Goal: Task Accomplishment & Management: Complete application form

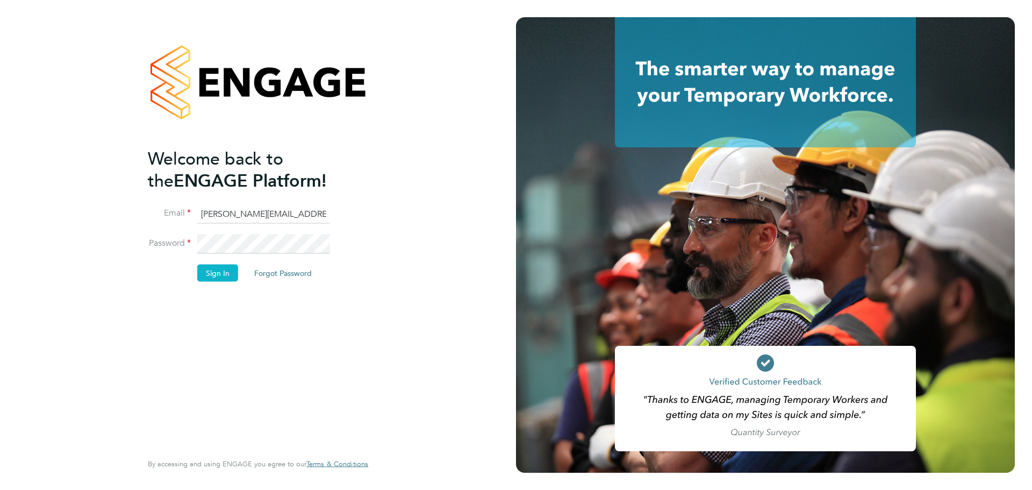
click at [363, 308] on div "Welcome back to the ENGAGE Platform! Email [PERSON_NAME][EMAIL_ADDRESS][PERSON_…" at bounding box center [258, 242] width 220 height 451
click at [228, 274] on button "Sign In" at bounding box center [217, 272] width 41 height 17
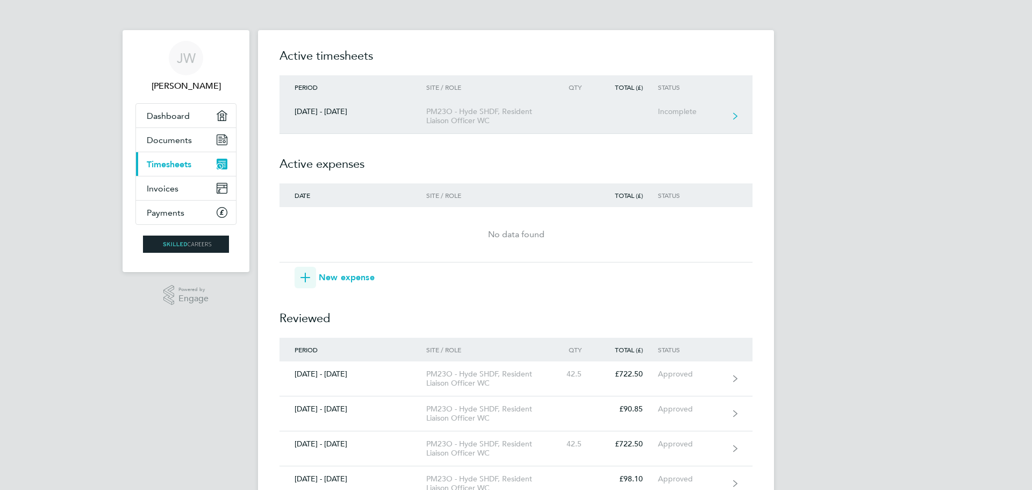
click at [734, 116] on icon at bounding box center [735, 116] width 4 height 8
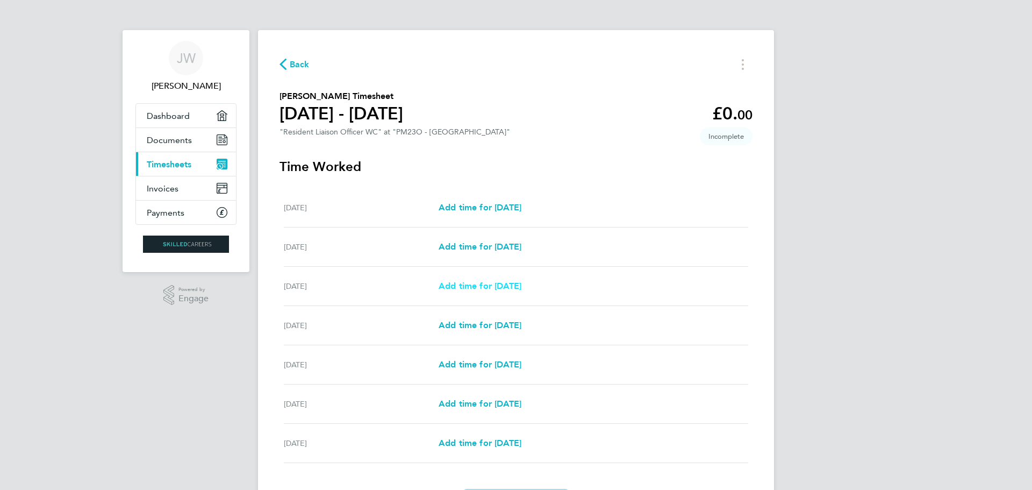
click at [489, 281] on span "Add time for [DATE]" at bounding box center [480, 286] width 83 height 10
select select "30"
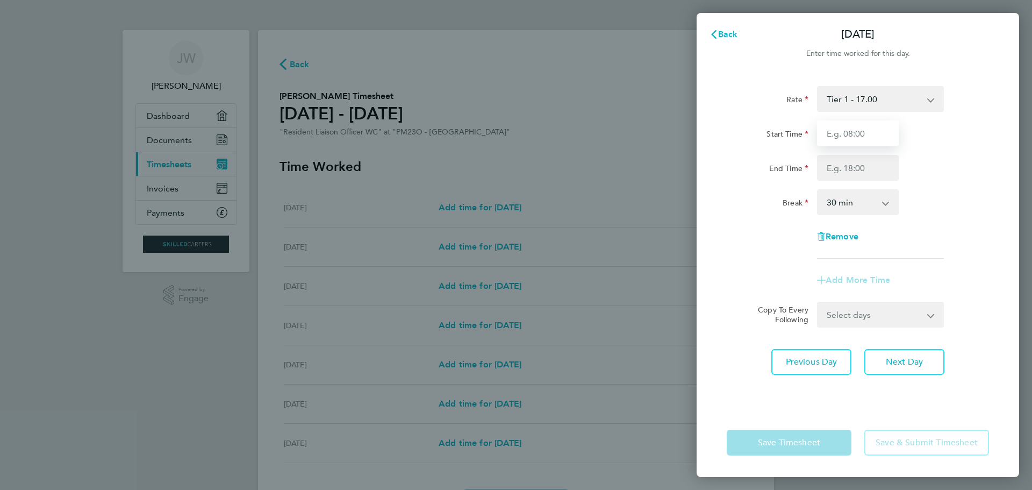
click at [875, 130] on input "Start Time" at bounding box center [858, 133] width 82 height 26
type input "08:00"
click at [862, 169] on input "End Time" at bounding box center [858, 168] width 82 height 26
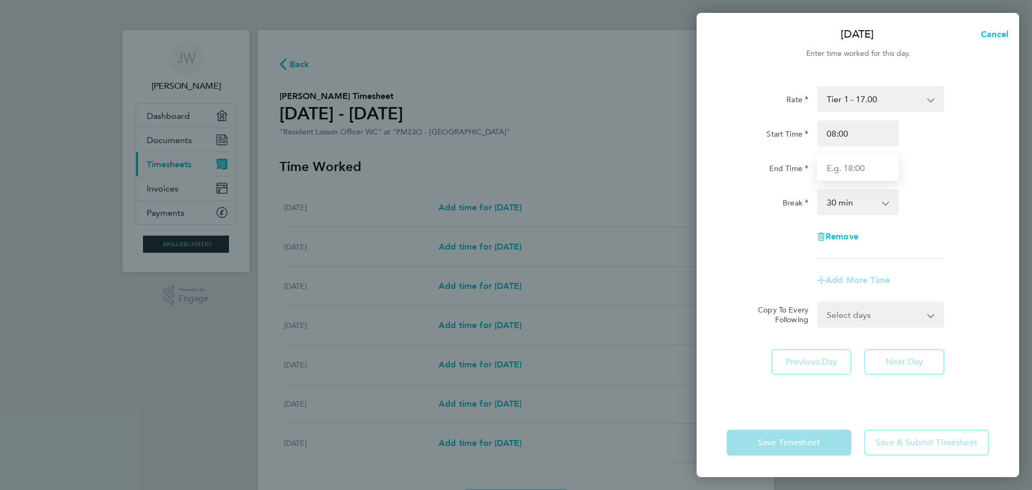
type input "17:00"
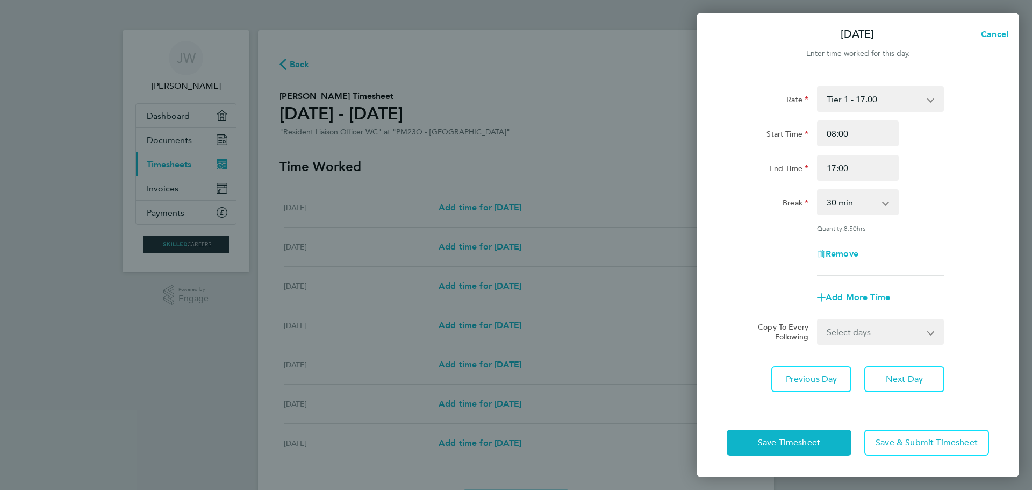
click at [957, 233] on div "Rate Tier 1 - 17.00 Start Time 08:00 End Time 17:00 Break 0 min 15 min 30 min 4…" at bounding box center [858, 181] width 262 height 190
click at [923, 381] on span "Next Day" at bounding box center [904, 379] width 37 height 11
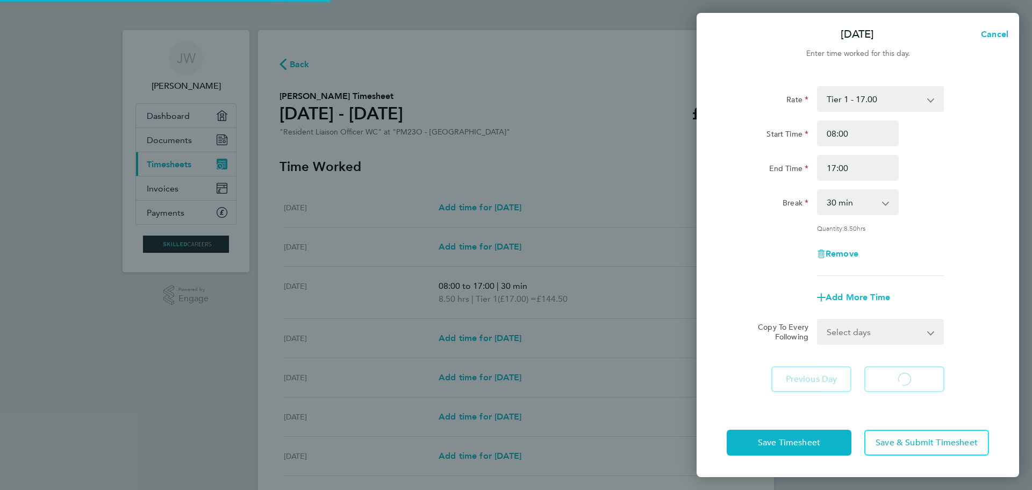
select select "30"
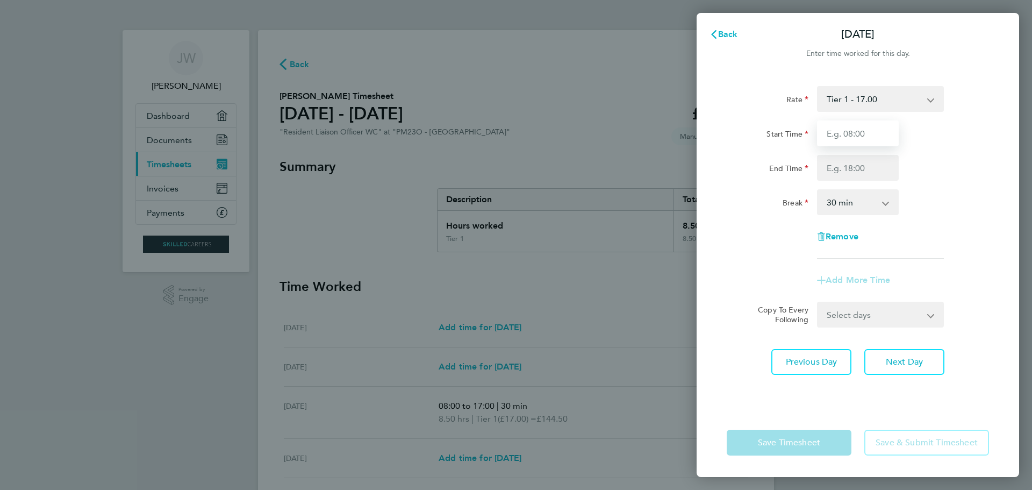
click at [876, 134] on input "Start Time" at bounding box center [858, 133] width 82 height 26
type input "08:00"
click at [880, 171] on input "End Time" at bounding box center [858, 168] width 82 height 26
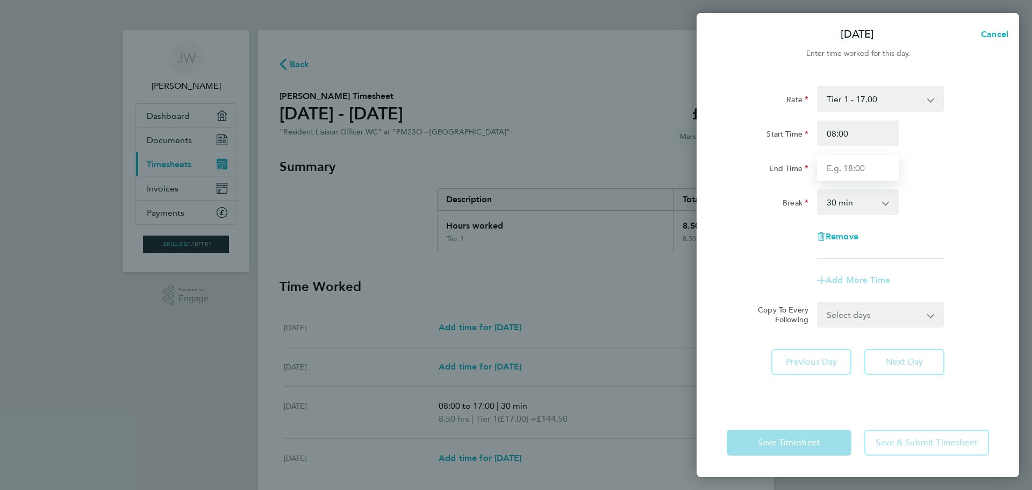
type input "17:00"
click at [944, 263] on app-timesheet-line-form-group "Rate Tier 1 - 17.00 Start Time 08:00 End Time 17:00 Break 0 min 15 min 30 min 4…" at bounding box center [858, 189] width 262 height 207
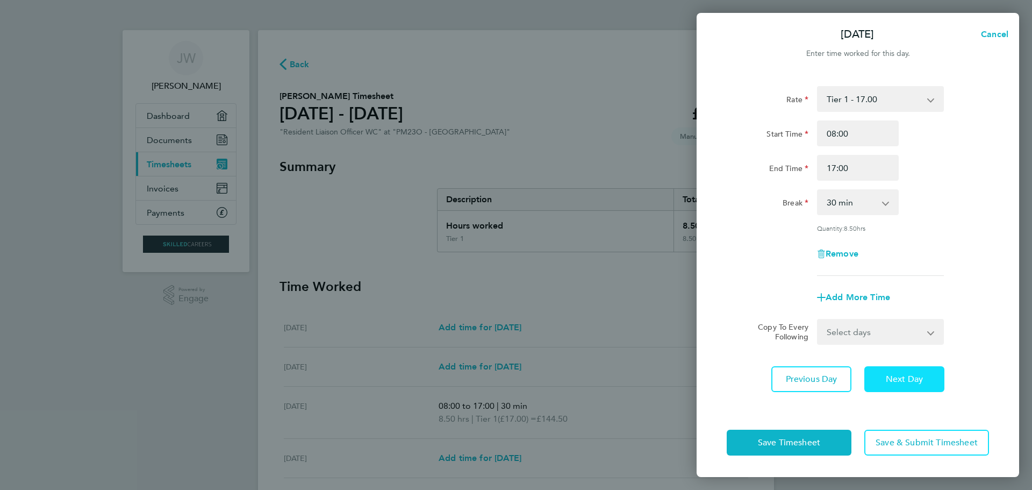
click at [926, 383] on button "Next Day" at bounding box center [904, 379] width 80 height 26
select select "30"
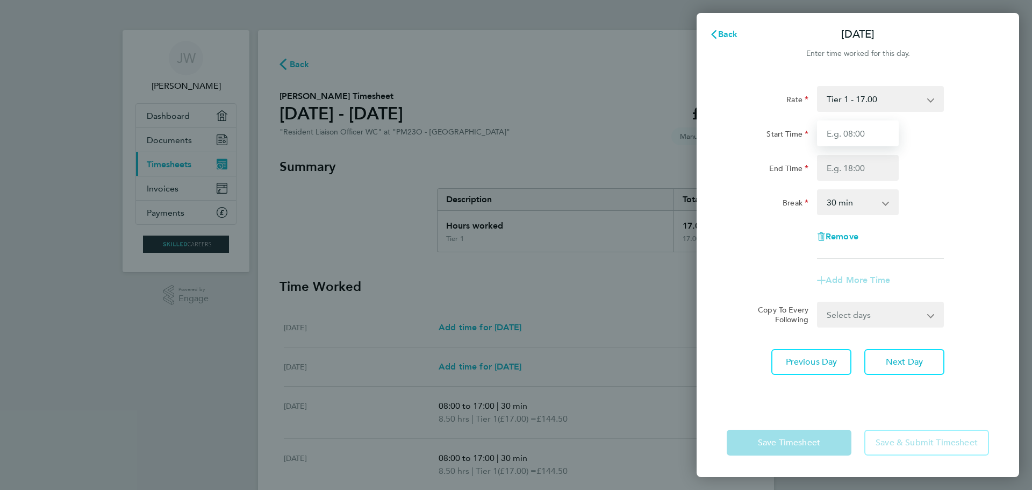
click at [877, 135] on input "Start Time" at bounding box center [858, 133] width 82 height 26
type input "08:00"
click at [876, 168] on input "End Time" at bounding box center [858, 168] width 82 height 26
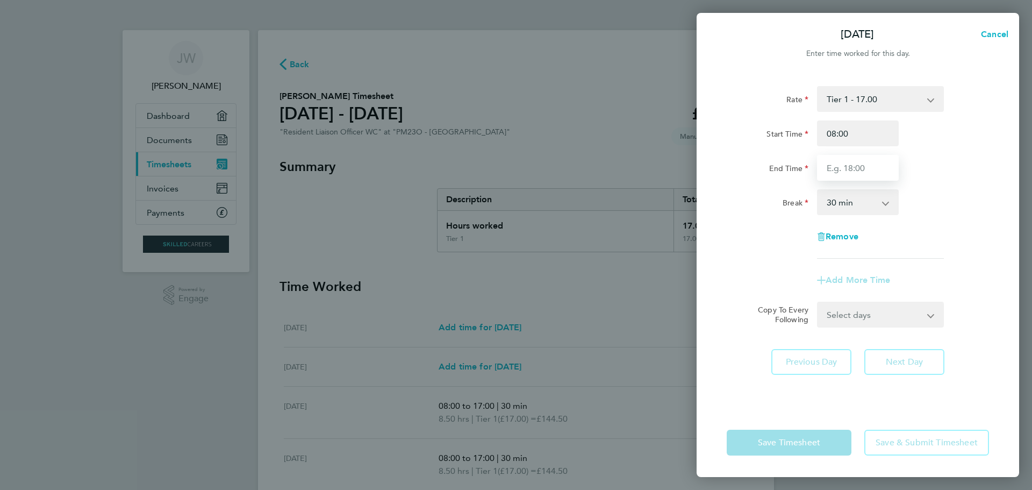
type input "17:00"
drag, startPoint x: 937, startPoint y: 288, endPoint x: 963, endPoint y: 308, distance: 32.9
click at [940, 290] on div "Add More Time" at bounding box center [858, 280] width 271 height 26
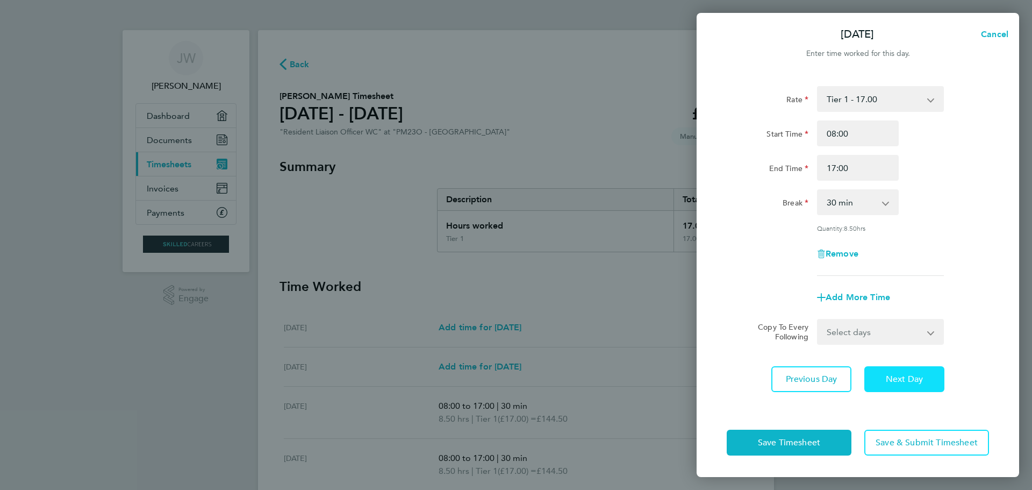
click at [912, 380] on span "Next Day" at bounding box center [904, 379] width 37 height 11
select select "30"
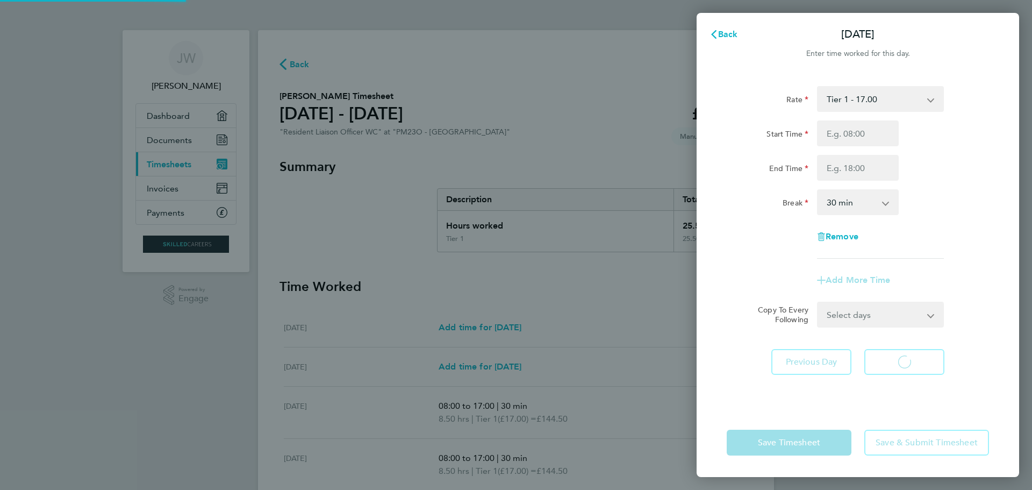
select select "30"
type input "08:00"
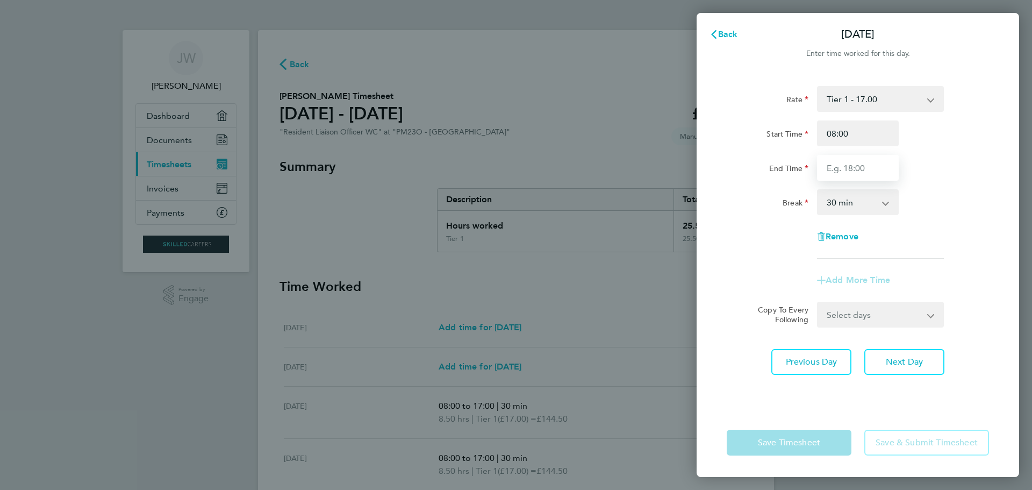
click at [874, 164] on input "End Time" at bounding box center [858, 168] width 82 height 26
type input "17:00"
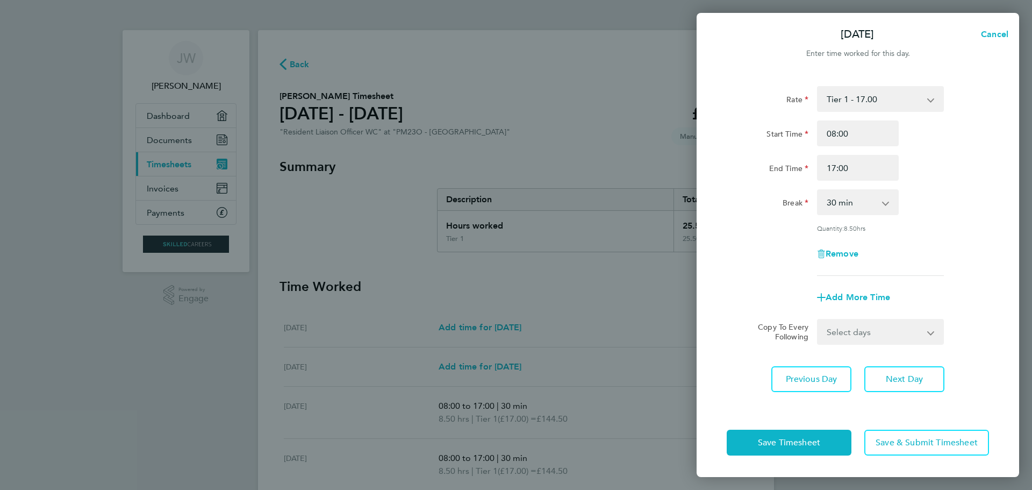
drag, startPoint x: 895, startPoint y: 248, endPoint x: 926, endPoint y: 318, distance: 76.3
click at [897, 250] on div "Remove" at bounding box center [858, 254] width 90 height 26
click at [918, 375] on span "Next Day" at bounding box center [904, 379] width 37 height 11
select select "30"
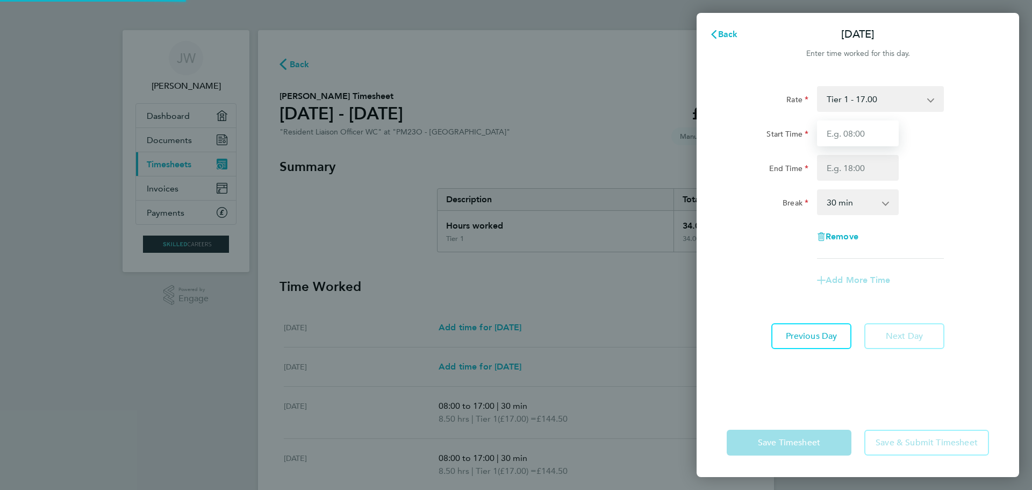
click at [869, 135] on input "Start Time" at bounding box center [858, 133] width 82 height 26
type input "08:00"
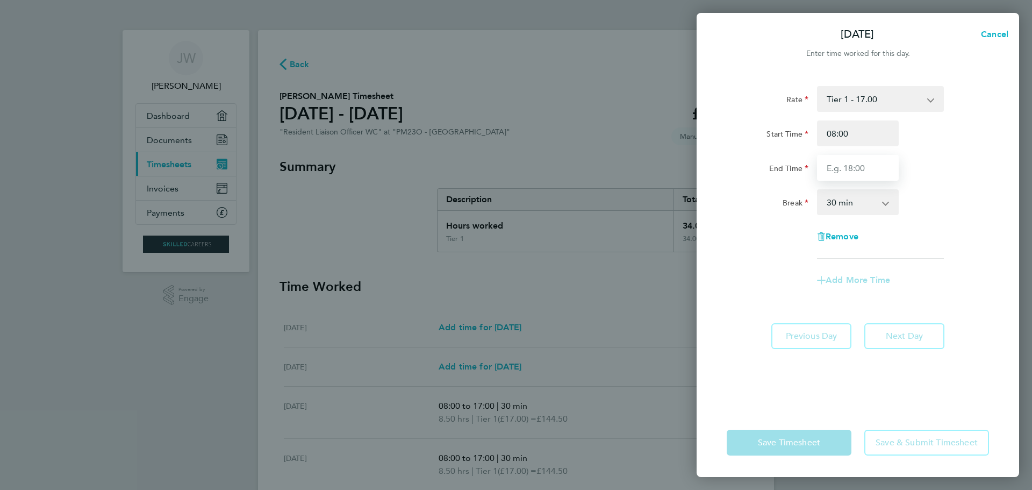
click at [867, 174] on input "End Time" at bounding box center [858, 168] width 82 height 26
type input "17:00"
click at [913, 286] on div "Add More Time" at bounding box center [858, 280] width 271 height 26
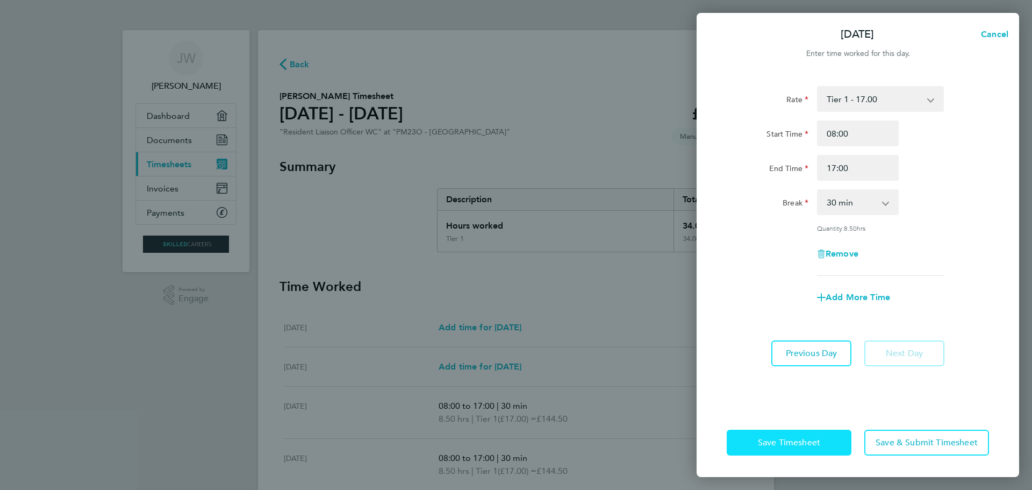
click at [837, 442] on button "Save Timesheet" at bounding box center [789, 443] width 125 height 26
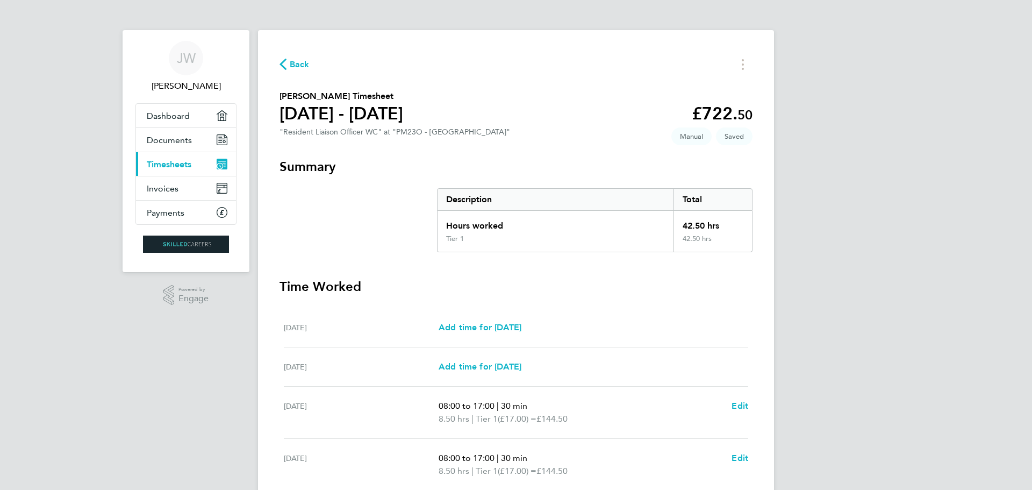
click at [199, 161] on link "Current page: Timesheets" at bounding box center [186, 164] width 100 height 24
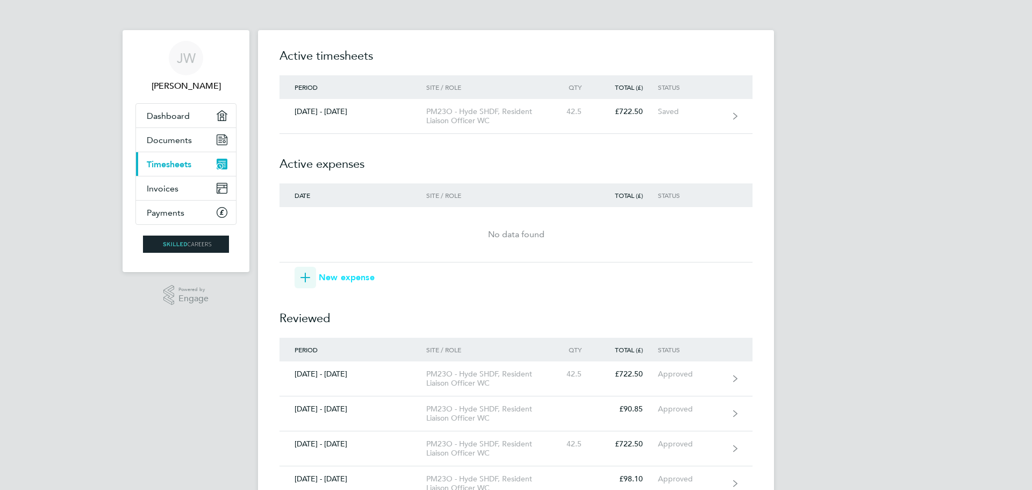
click at [351, 280] on span "New expense" at bounding box center [347, 277] width 56 height 13
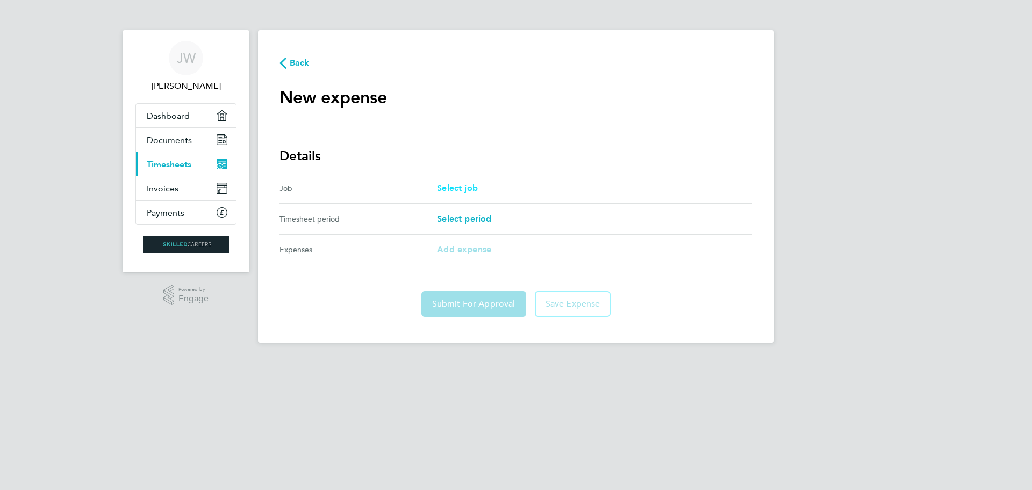
click at [466, 189] on span "Select job" at bounding box center [457, 188] width 41 height 10
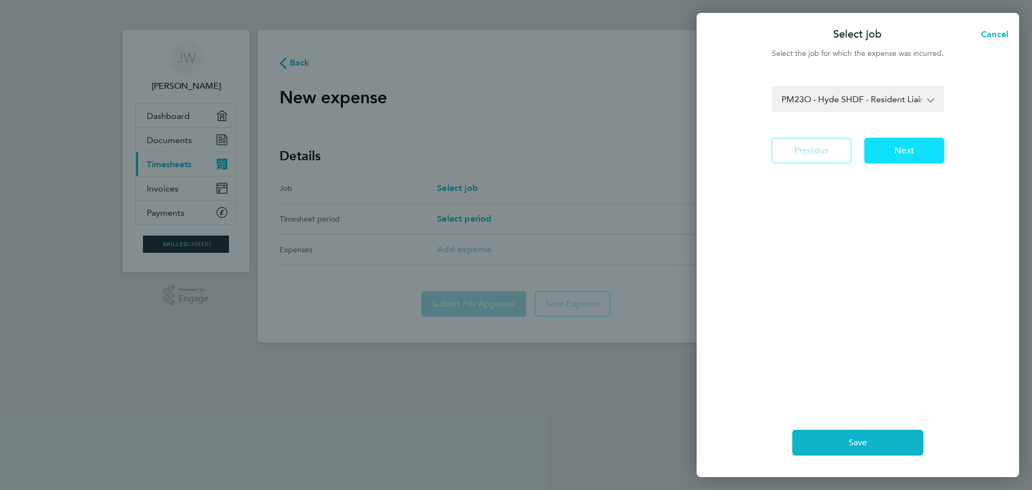
click at [925, 148] on button "Next" at bounding box center [904, 151] width 80 height 26
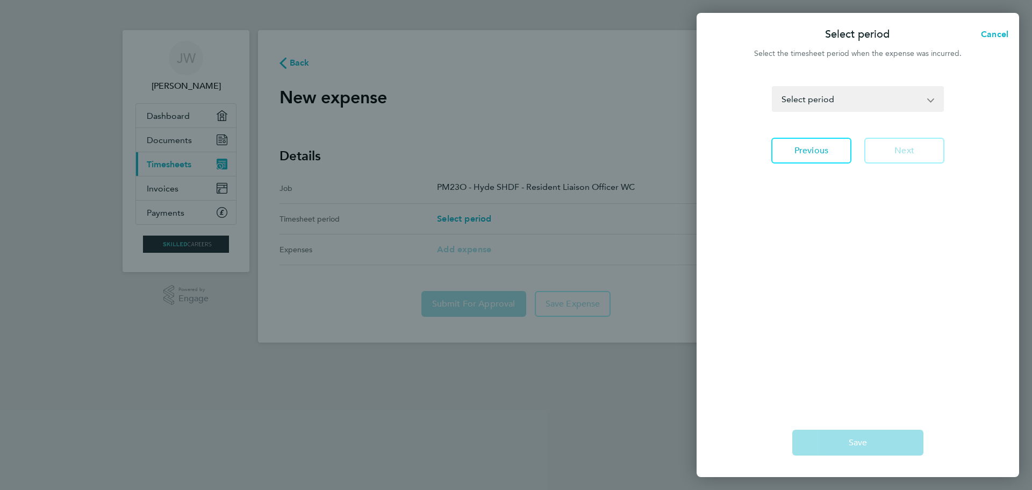
click at [882, 101] on select "12 - 18 Apr 2025 19 - 25 Apr 2025 26 Apr - 02 May 2025 03 - 09 May 2025 10 - 16…" at bounding box center [851, 99] width 157 height 24
select select "24: Object"
click at [773, 87] on select "12 - 18 Apr 2025 19 - 25 Apr 2025 26 Apr - 02 May 2025 03 - 09 May 2025 10 - 16…" at bounding box center [851, 99] width 157 height 24
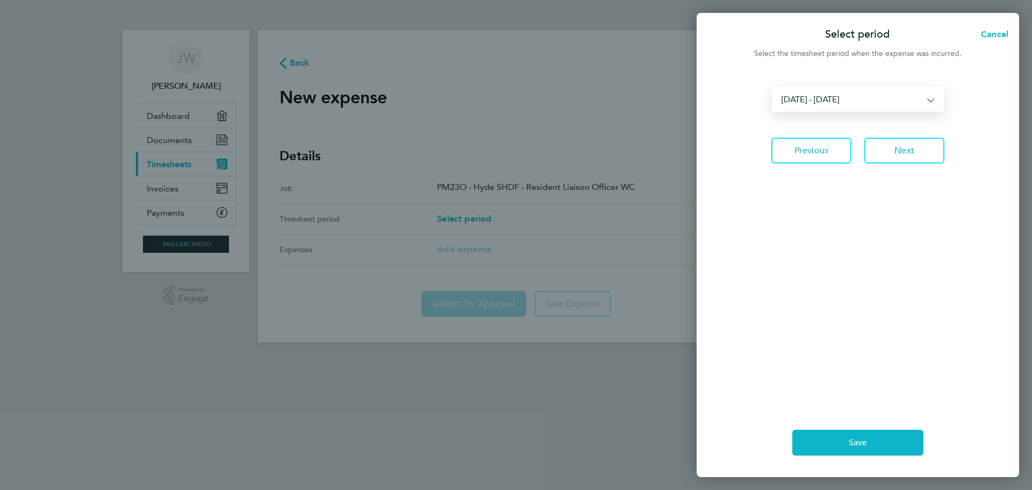
drag, startPoint x: 867, startPoint y: 277, endPoint x: 879, endPoint y: 197, distance: 81.0
click at [867, 276] on div "12 - 18 Apr 2025 19 - 25 Apr 2025 26 Apr - 02 May 2025 03 - 09 May 2025 10 - 16…" at bounding box center [858, 240] width 323 height 335
click at [904, 147] on span "Next" at bounding box center [905, 150] width 20 height 11
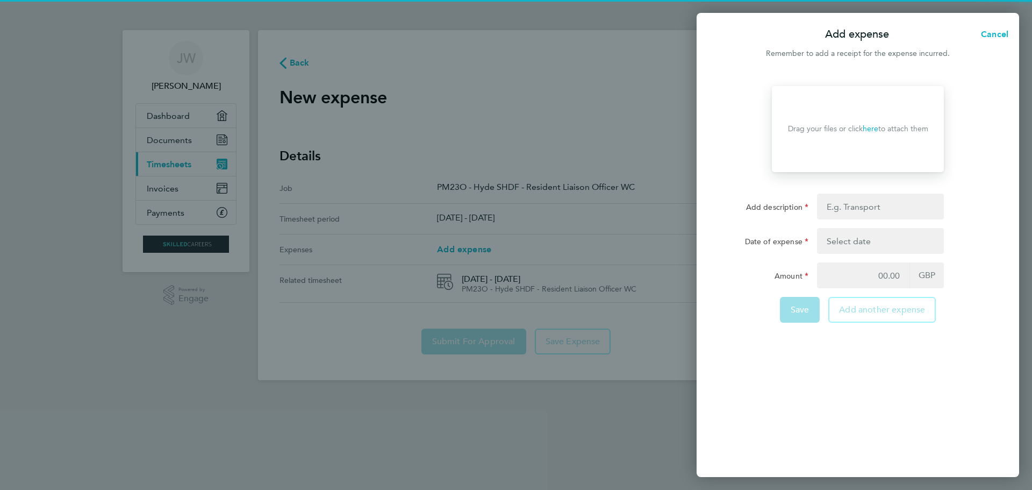
click at [873, 131] on link "here" at bounding box center [871, 128] width 16 height 9
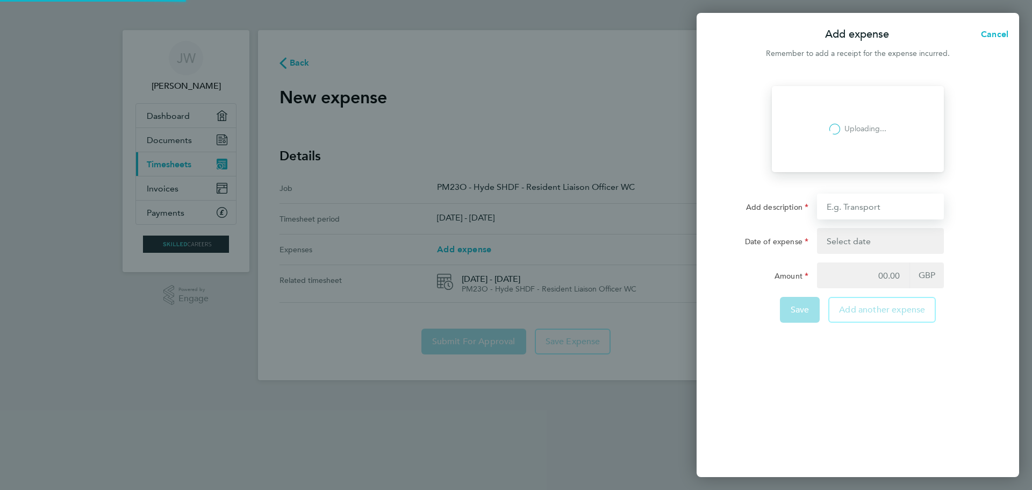
click at [883, 206] on input "Add description" at bounding box center [880, 207] width 127 height 26
type input "Transport"
click at [868, 242] on button "button" at bounding box center [880, 241] width 127 height 26
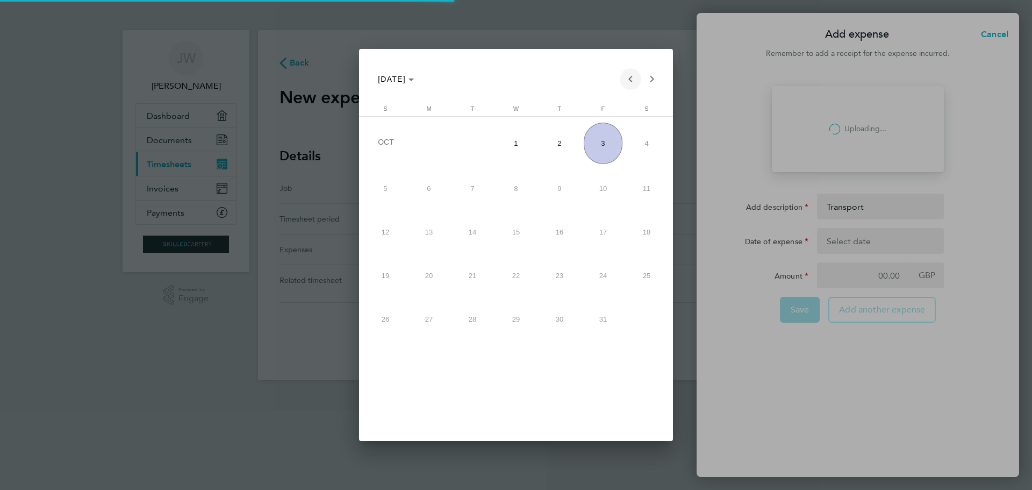
click at [630, 79] on span "Previous month" at bounding box center [631, 79] width 22 height 22
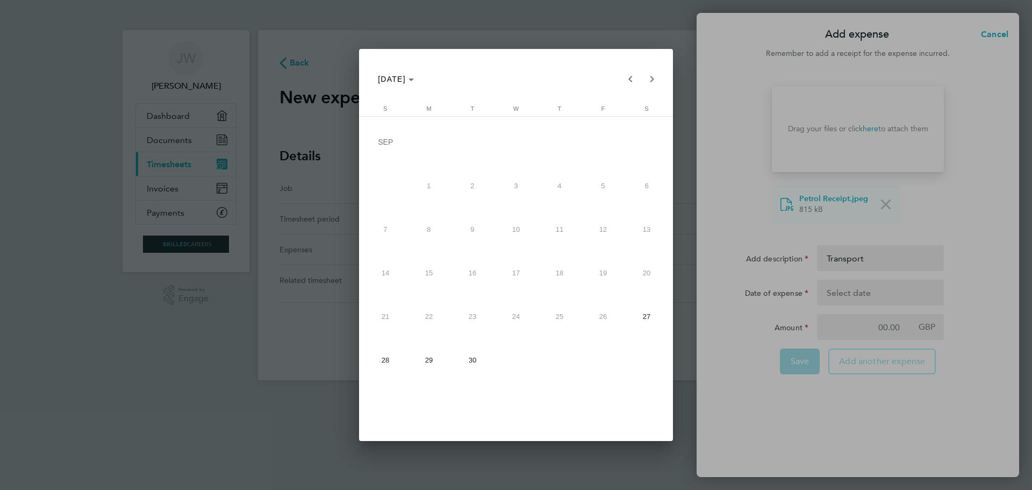
click at [433, 357] on span "29" at bounding box center [429, 359] width 39 height 39
type input "29 Sep 25"
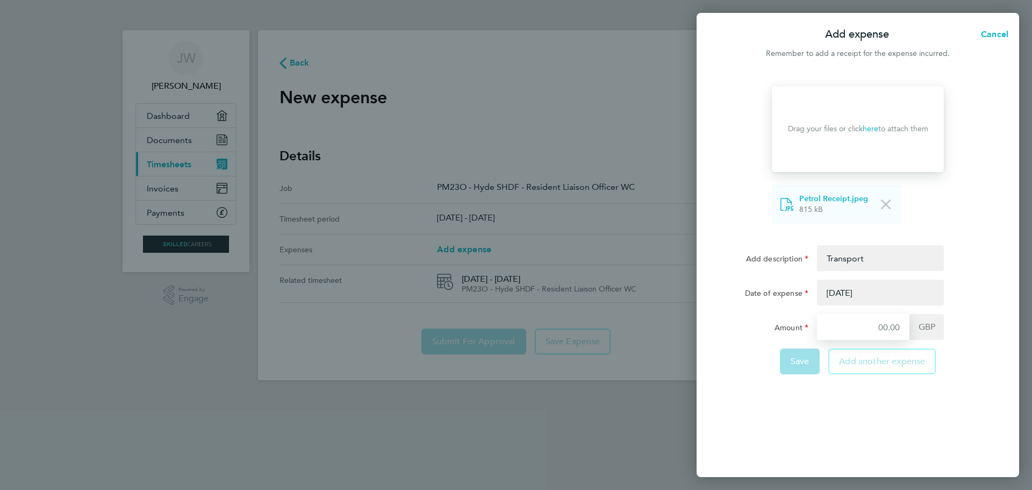
click at [884, 327] on input "Amount" at bounding box center [863, 327] width 92 height 26
type input "14.50"
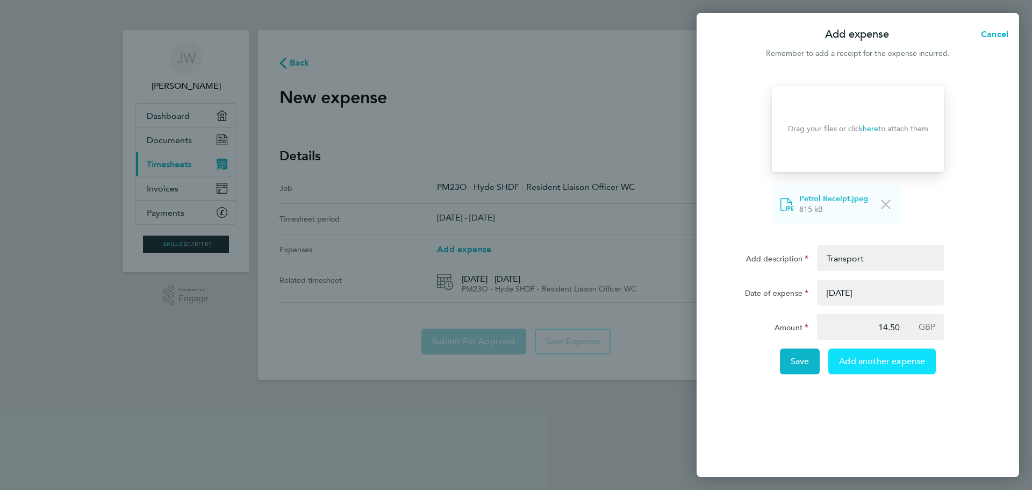
click at [880, 361] on span "Add another expense" at bounding box center [882, 361] width 86 height 11
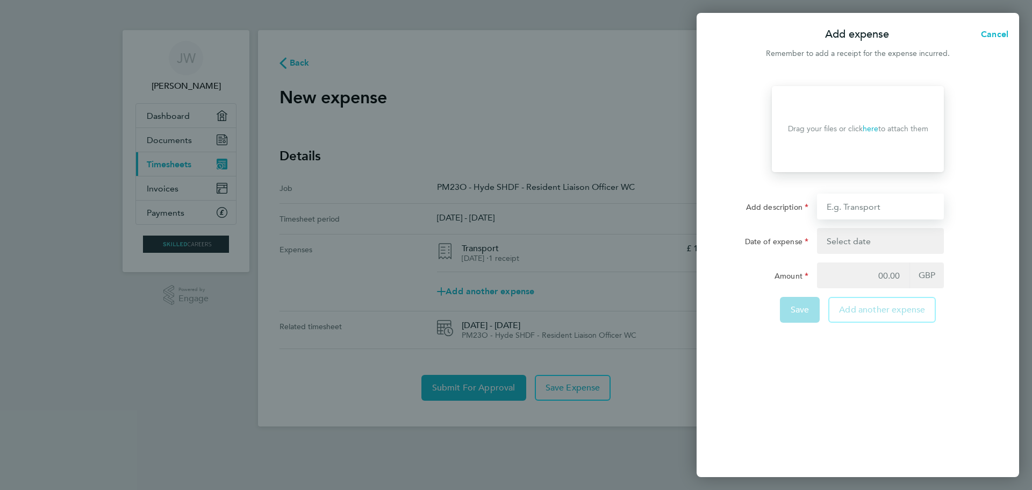
click at [861, 208] on input "Add description" at bounding box center [880, 207] width 127 height 26
type input "Transport"
click at [867, 240] on button "button" at bounding box center [880, 241] width 127 height 26
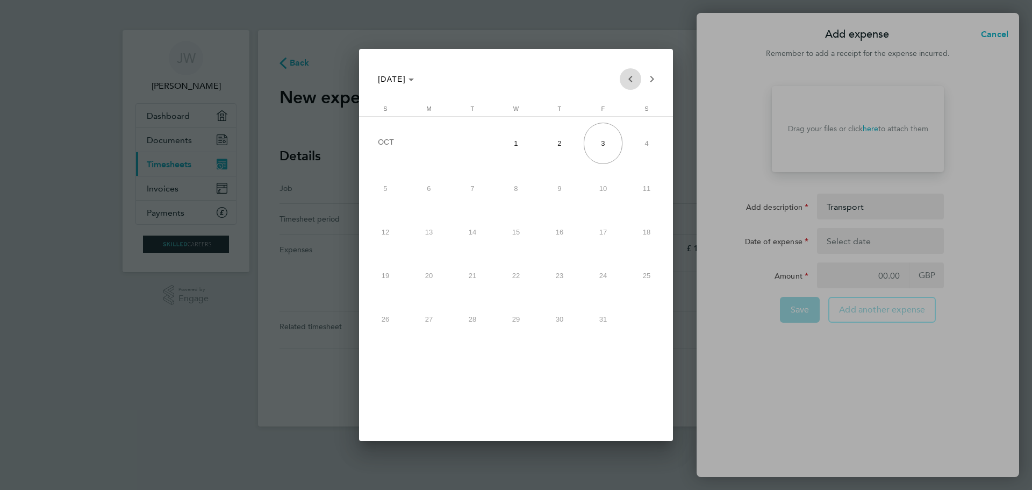
click at [626, 80] on span "Previous month" at bounding box center [631, 79] width 22 height 22
click at [482, 358] on span "30" at bounding box center [472, 359] width 39 height 39
type input "30 Sep 25"
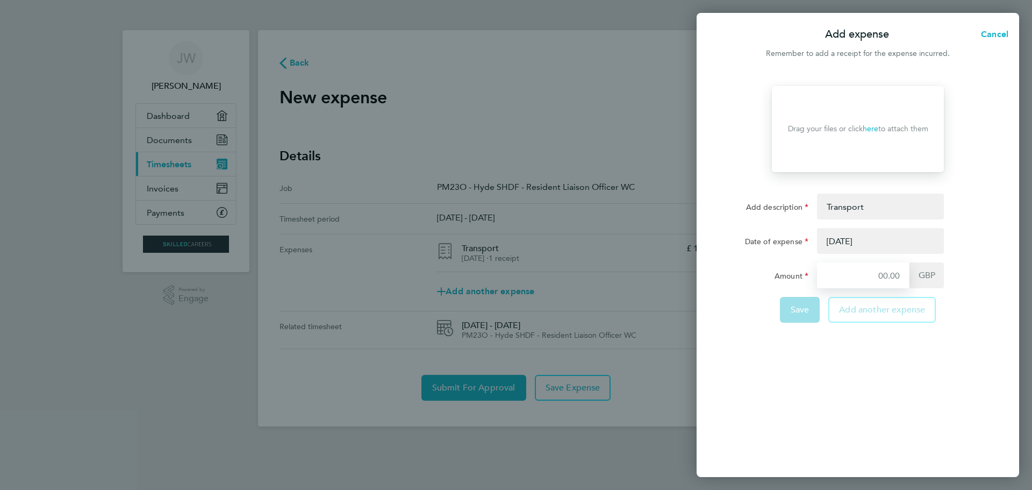
click at [896, 276] on input "Amount" at bounding box center [863, 275] width 92 height 26
type input "22.05"
click at [871, 129] on link "here" at bounding box center [871, 128] width 16 height 9
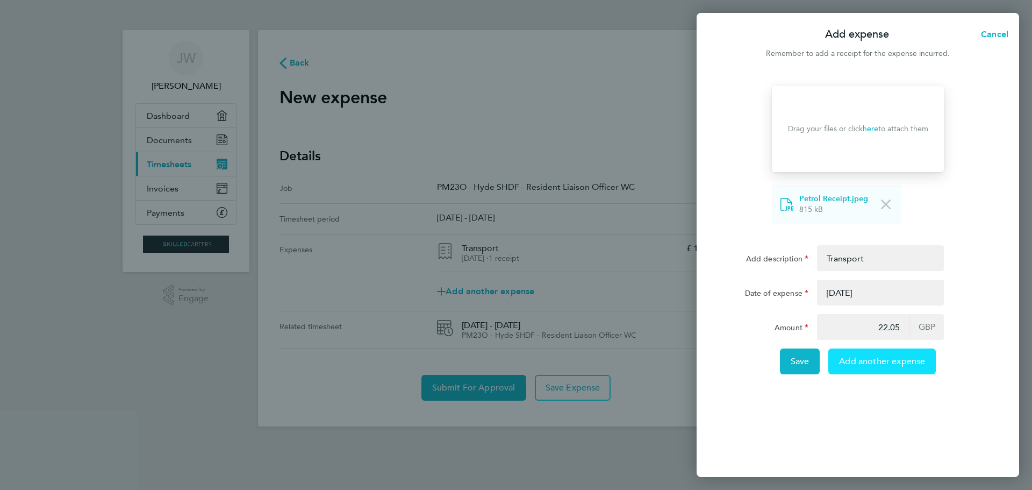
click at [895, 362] on span "Add another expense" at bounding box center [882, 361] width 86 height 11
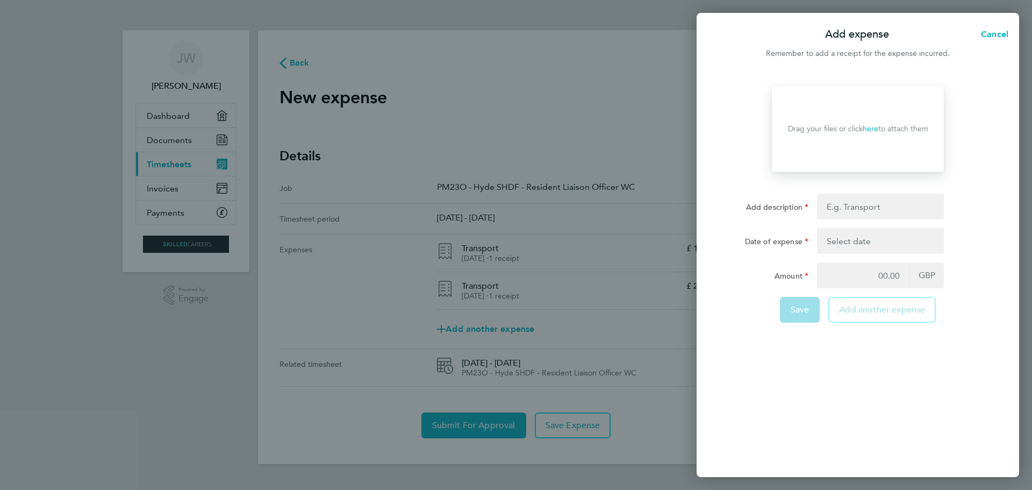
click at [876, 244] on button "button" at bounding box center [880, 241] width 127 height 26
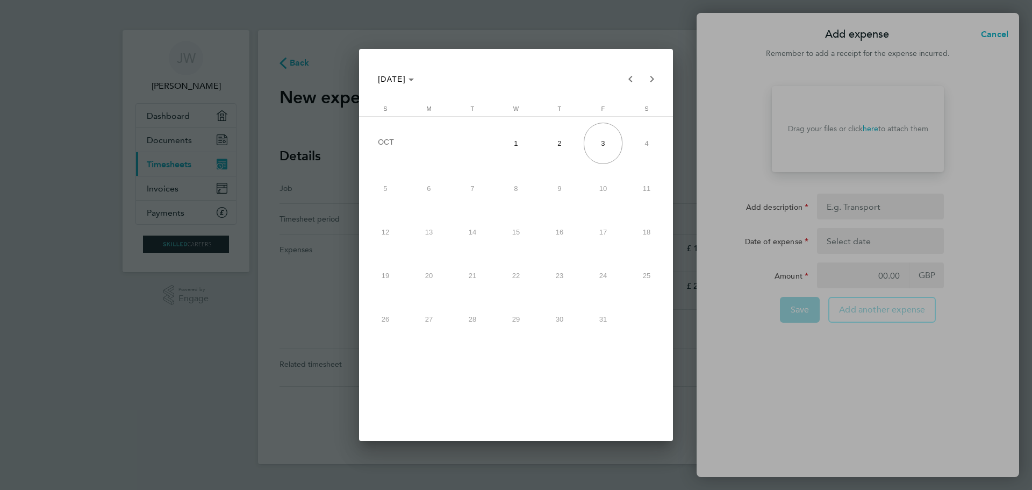
click at [531, 144] on span "1" at bounding box center [516, 143] width 39 height 41
type input "01 Oct 25"
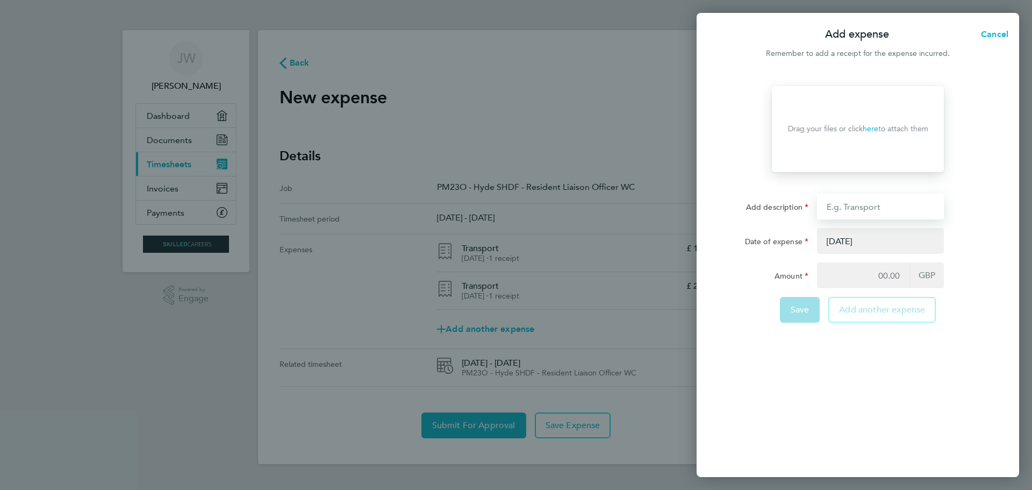
click at [860, 203] on input "Add description" at bounding box center [880, 207] width 127 height 26
type input "Transport"
click at [873, 270] on input "Amount" at bounding box center [863, 275] width 92 height 26
type input "19.8"
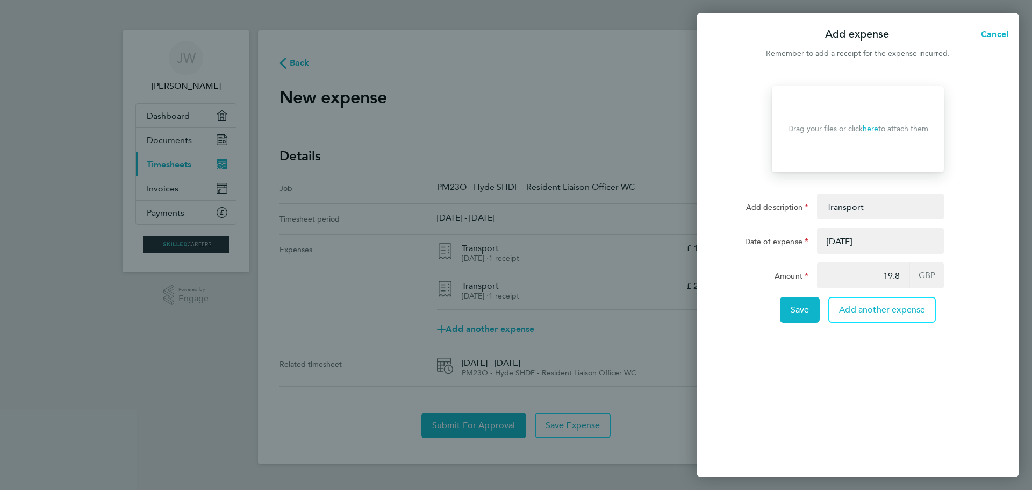
click at [870, 125] on link "here" at bounding box center [871, 128] width 16 height 9
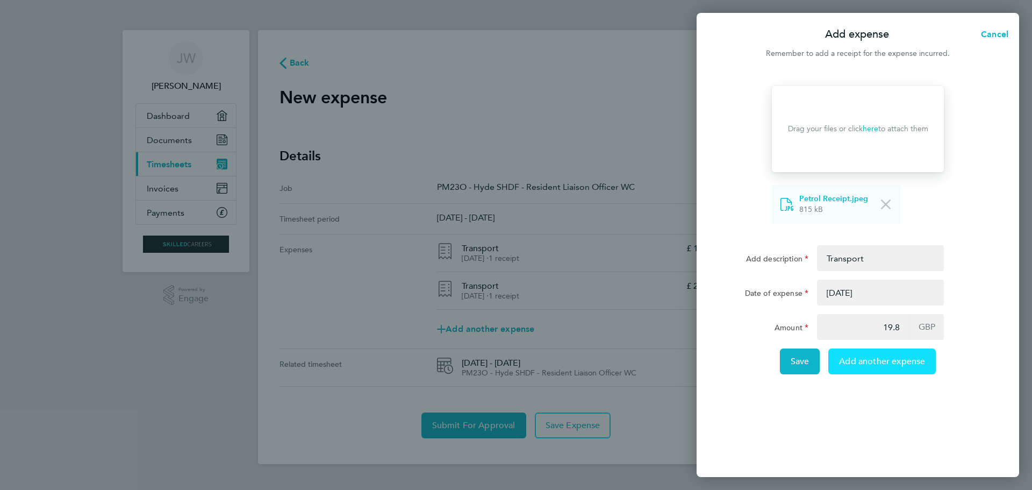
click at [871, 365] on span "Add another expense" at bounding box center [882, 361] width 86 height 11
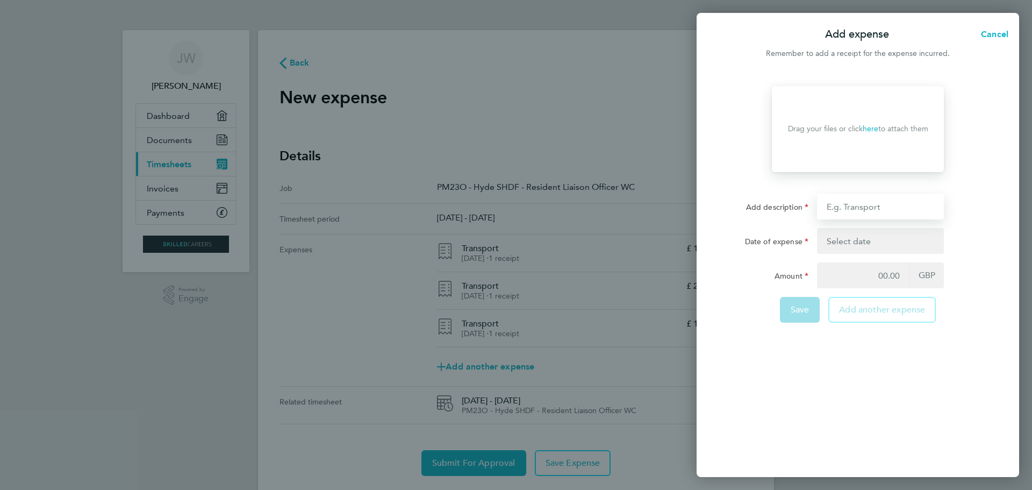
click at [880, 208] on input "Add description" at bounding box center [880, 207] width 127 height 26
type input "Transport"
click at [865, 245] on button "button" at bounding box center [880, 241] width 127 height 26
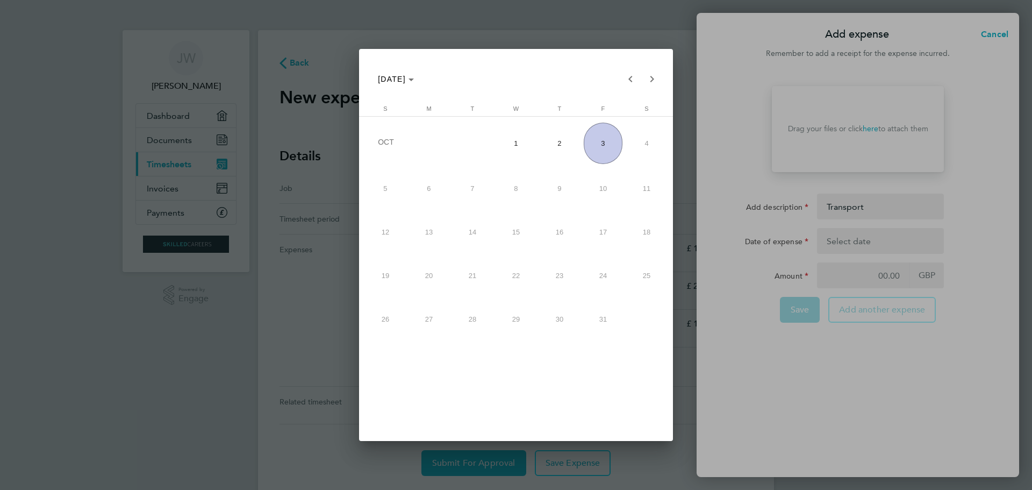
click at [571, 136] on span "2" at bounding box center [559, 143] width 39 height 41
type input "02 Oct 25"
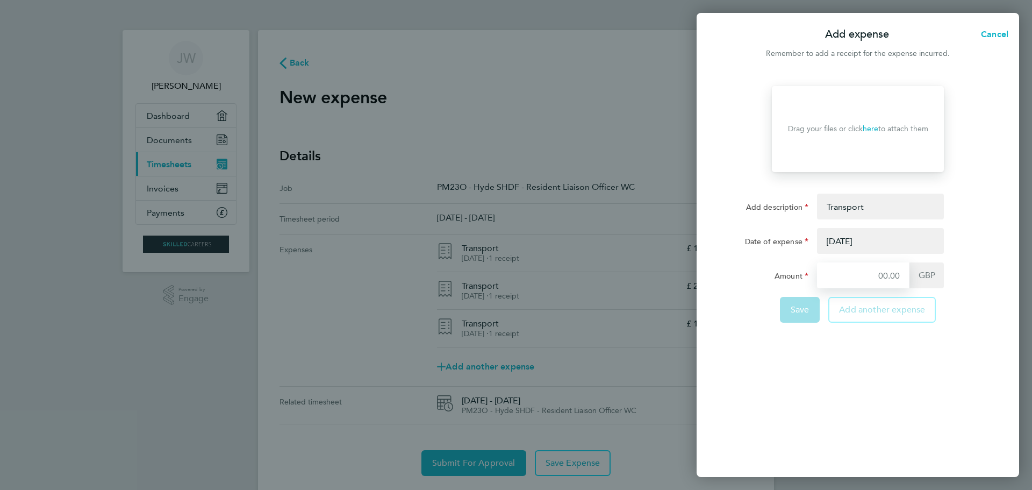
click at [872, 277] on input "Amount" at bounding box center [863, 275] width 92 height 26
type input "19.8"
click at [876, 128] on link "here" at bounding box center [871, 128] width 16 height 9
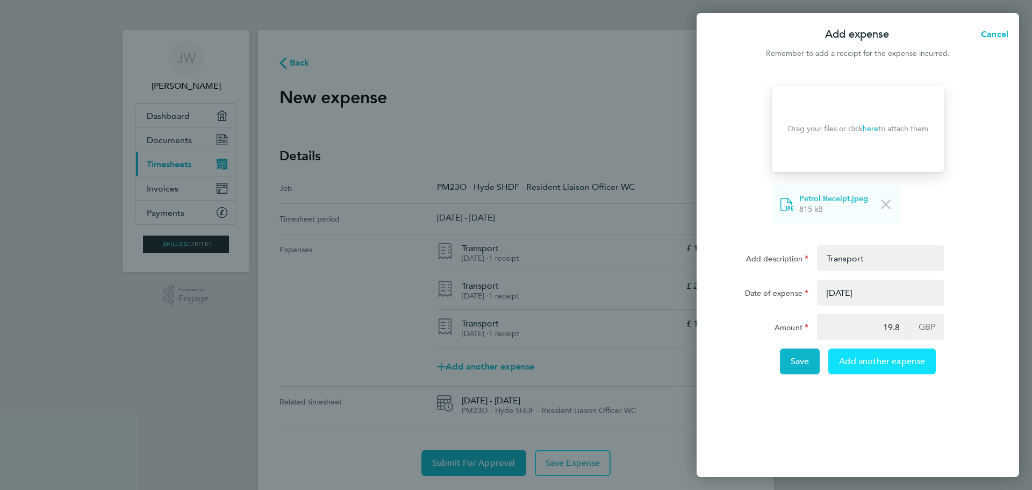
click at [880, 362] on span "Add another expense" at bounding box center [882, 361] width 86 height 11
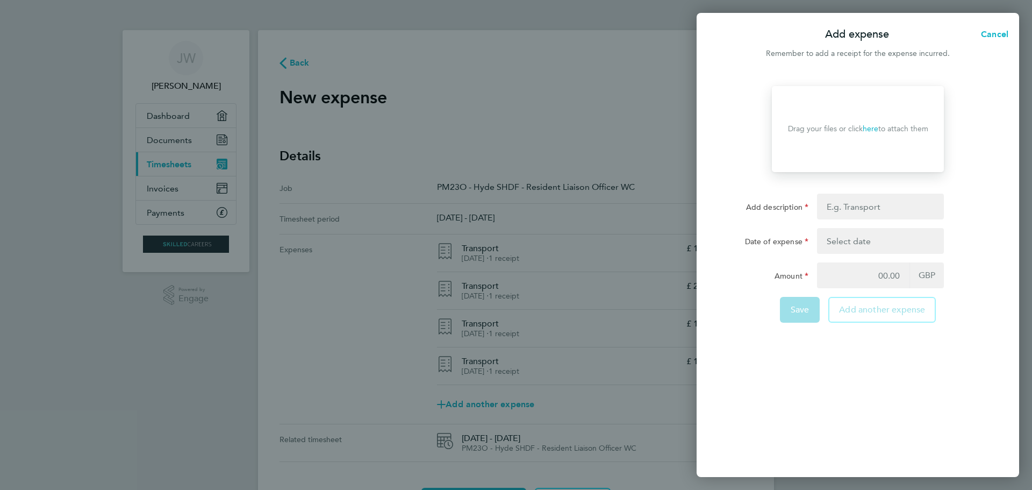
click at [874, 127] on link "here" at bounding box center [871, 128] width 16 height 9
click at [888, 204] on input "Add description" at bounding box center [880, 207] width 127 height 26
type input "Transport"
click at [862, 245] on button "button" at bounding box center [880, 241] width 127 height 26
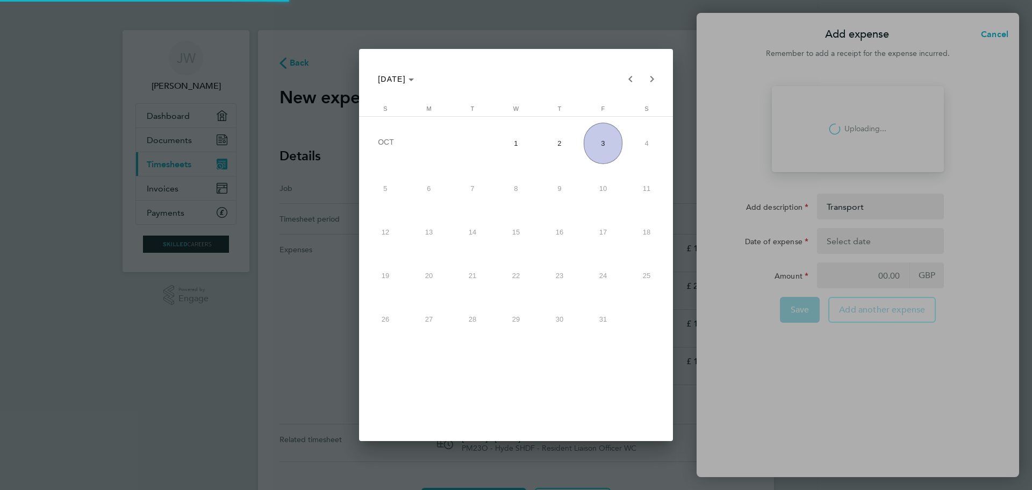
click at [612, 145] on span "3" at bounding box center [603, 143] width 39 height 41
type input "03 Oct 25"
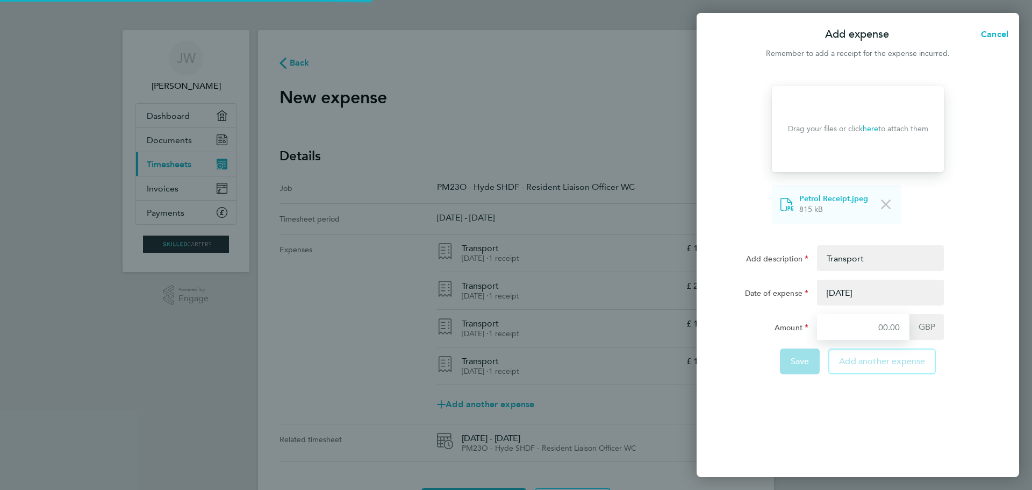
click at [885, 270] on form "Drop your files here Supported files: JPG, JPEG, PNG or PDF Drag your files or …" at bounding box center [858, 234] width 262 height 297
type input "22.50"
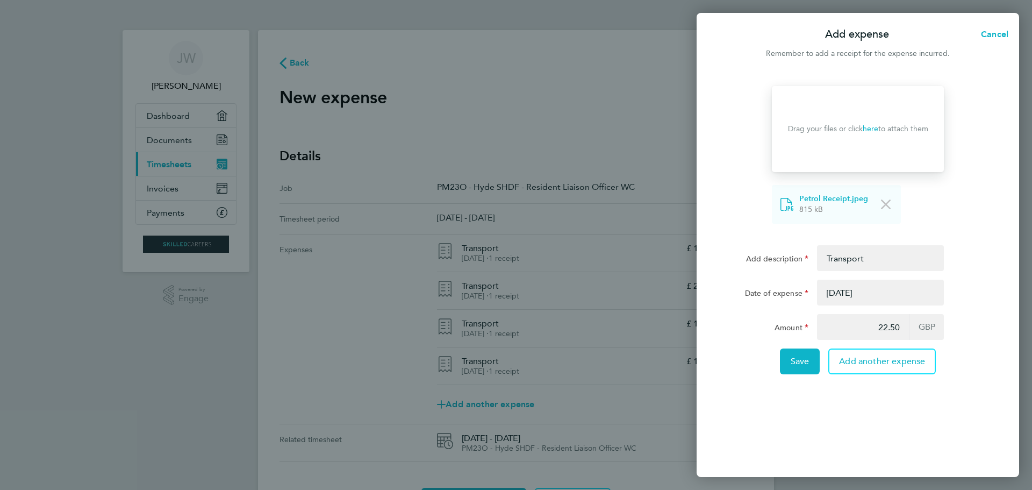
click at [879, 400] on div "Drop your files here Supported files: JPG, JPEG, PNG or PDF Drag your files or …" at bounding box center [858, 275] width 323 height 404
click at [860, 362] on span "Add another expense" at bounding box center [882, 361] width 86 height 11
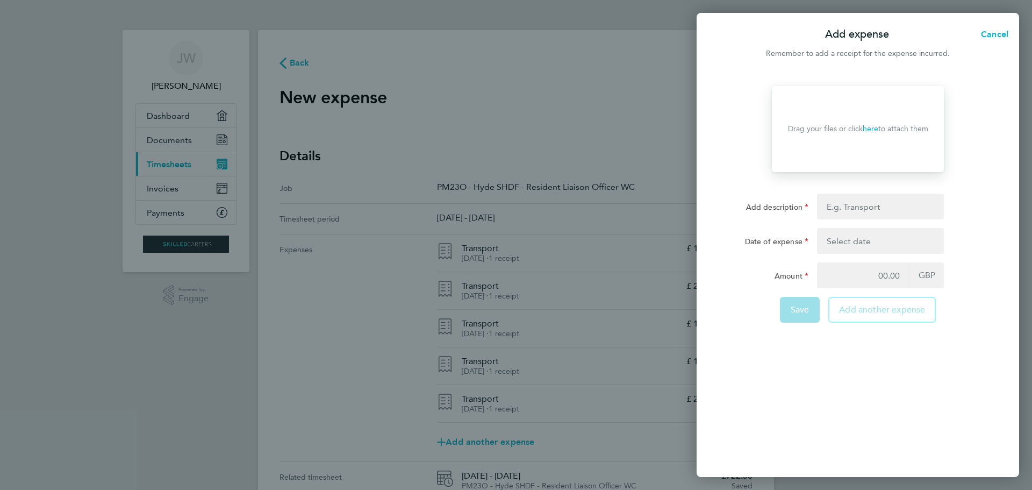
click at [876, 129] on link "here" at bounding box center [871, 128] width 16 height 9
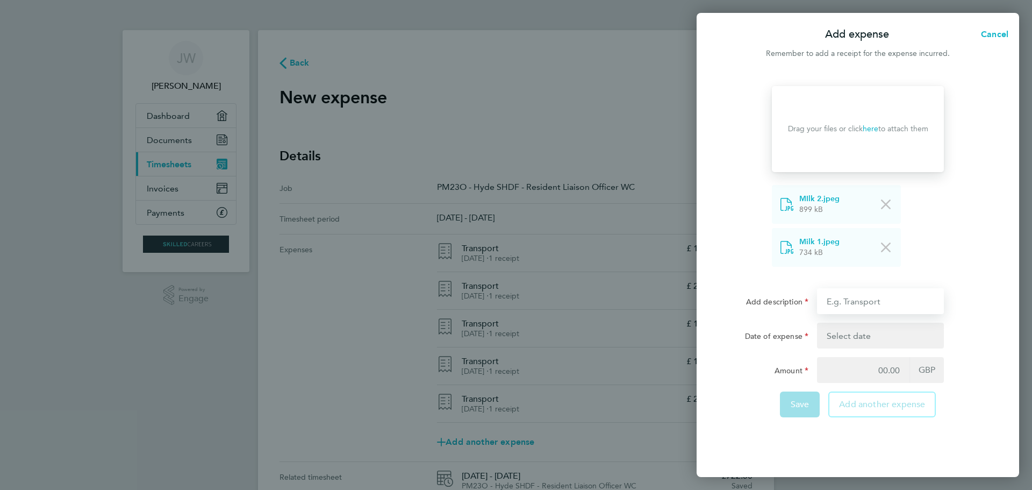
click at [861, 301] on input "Add description" at bounding box center [880, 301] width 127 height 26
type input "Site Coffee & Milk"
click at [856, 340] on button "button" at bounding box center [880, 336] width 127 height 26
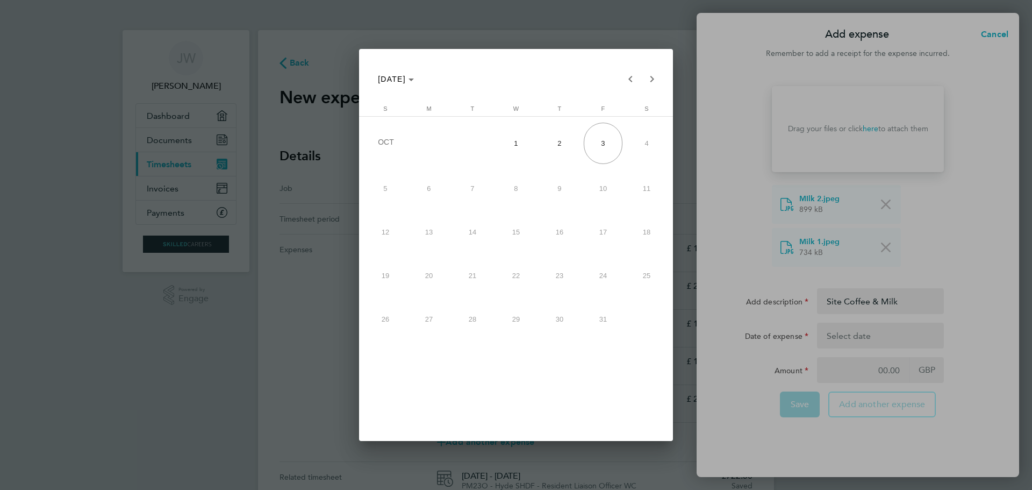
click at [519, 142] on span "1" at bounding box center [516, 143] width 39 height 41
type input "01 Oct 25"
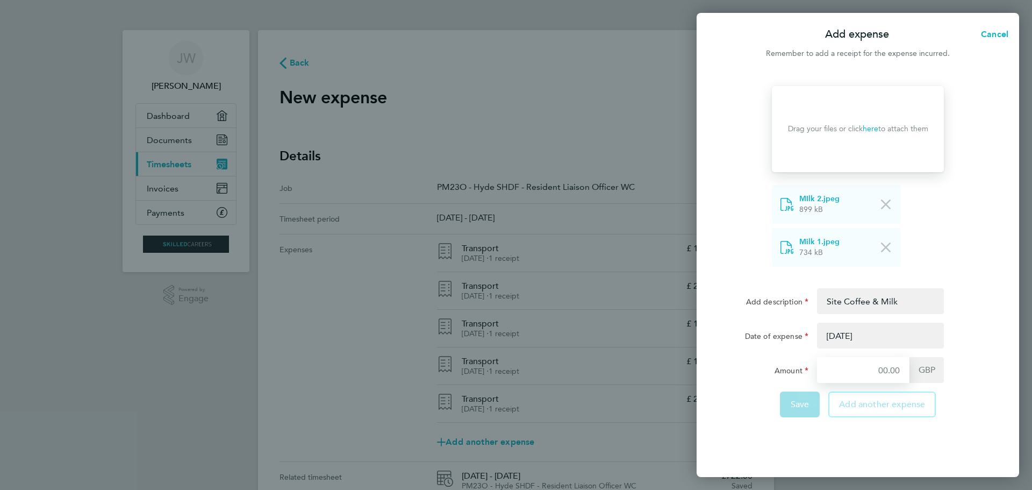
click at [891, 368] on input "Amount" at bounding box center [863, 370] width 92 height 26
type input "3.70"
click at [807, 405] on span "Save" at bounding box center [800, 404] width 19 height 11
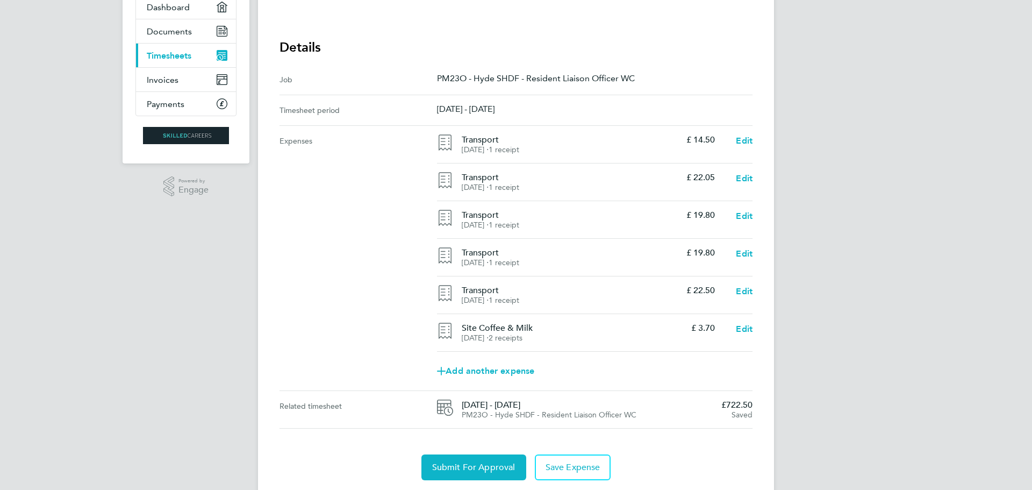
scroll to position [142, 0]
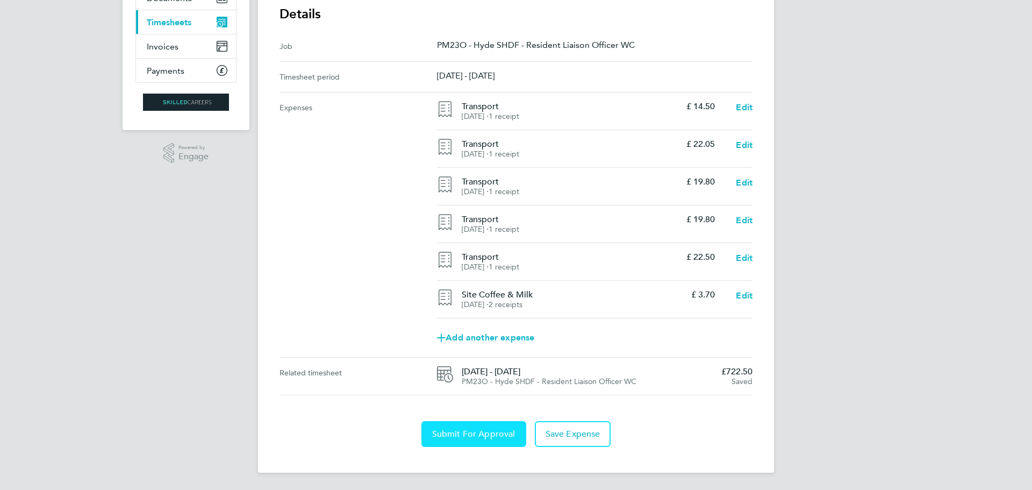
click at [478, 432] on span "Submit For Approval" at bounding box center [473, 433] width 83 height 11
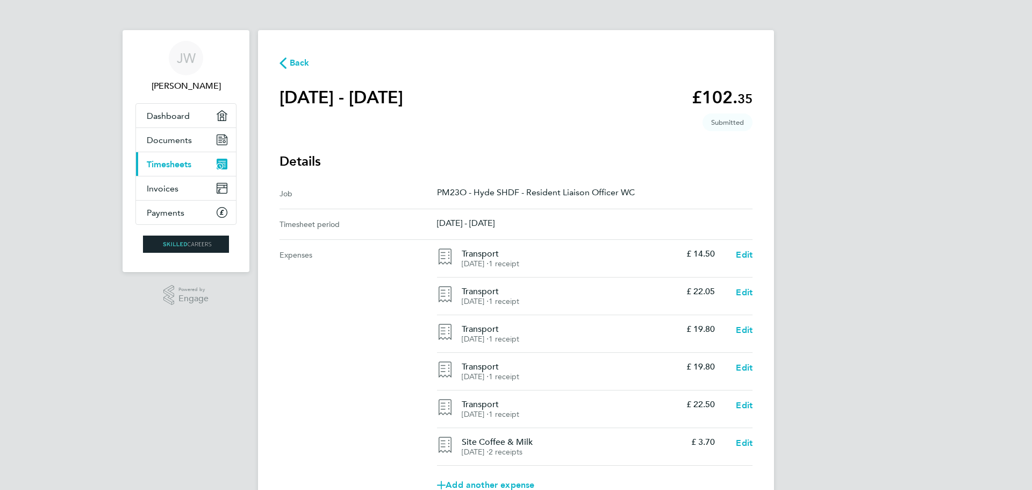
click at [221, 161] on icon "Main navigation" at bounding box center [222, 164] width 11 height 11
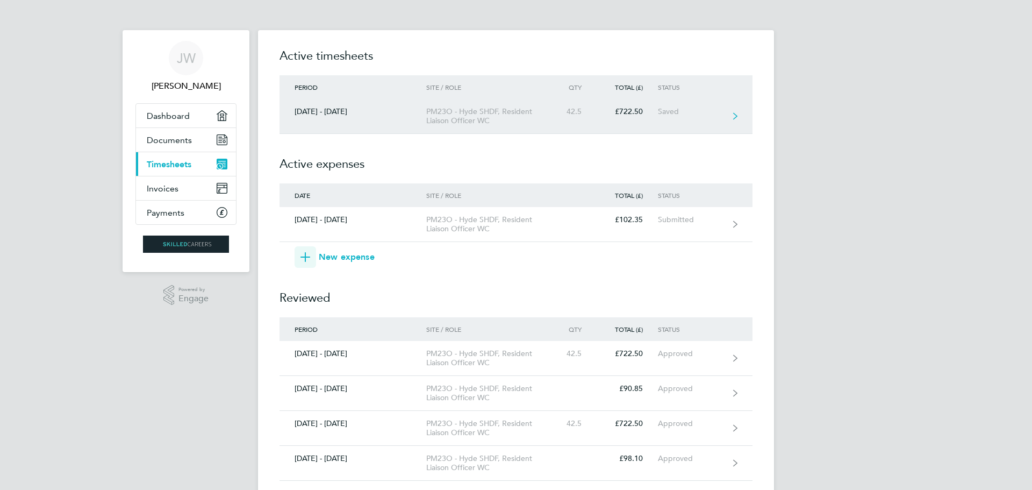
click at [724, 115] on div "Saved" at bounding box center [691, 111] width 66 height 9
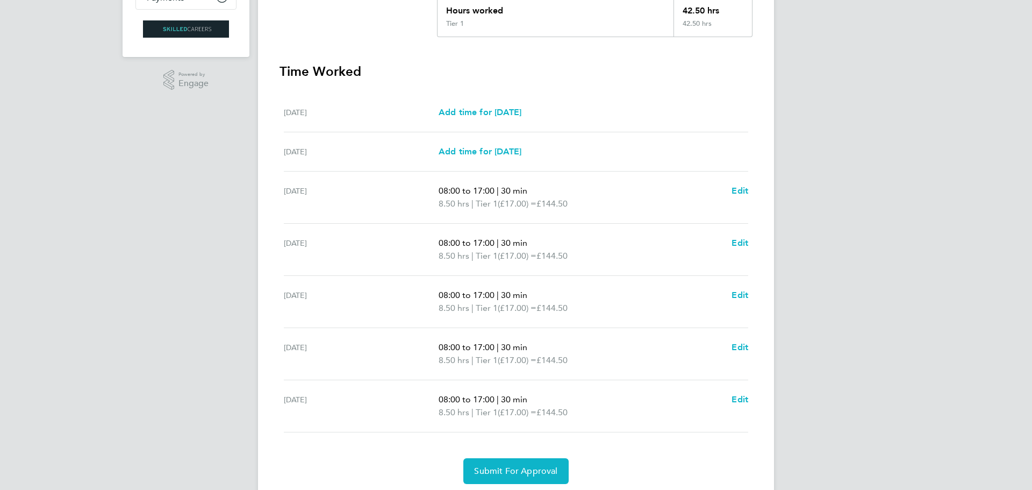
scroll to position [252, 0]
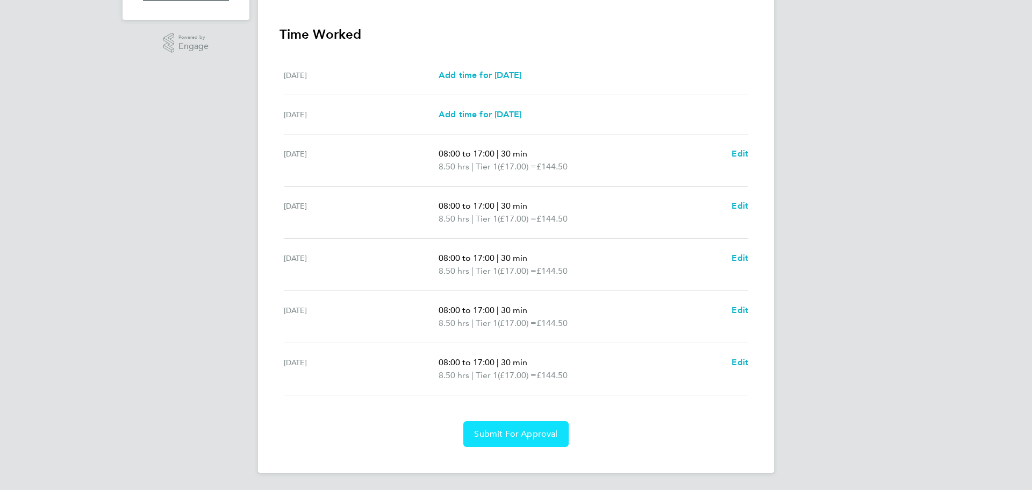
click at [512, 441] on button "Submit For Approval" at bounding box center [515, 434] width 105 height 26
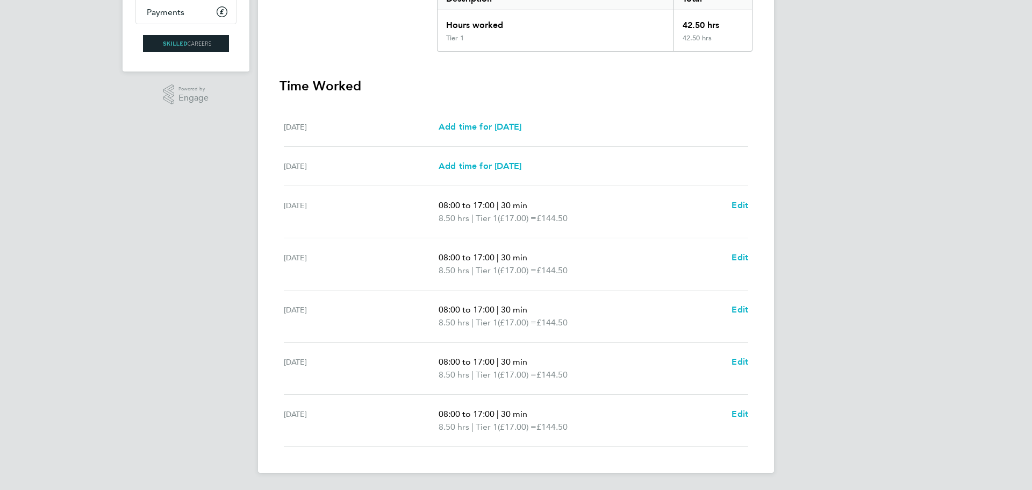
scroll to position [0, 0]
